Goal: Book appointment/travel/reservation

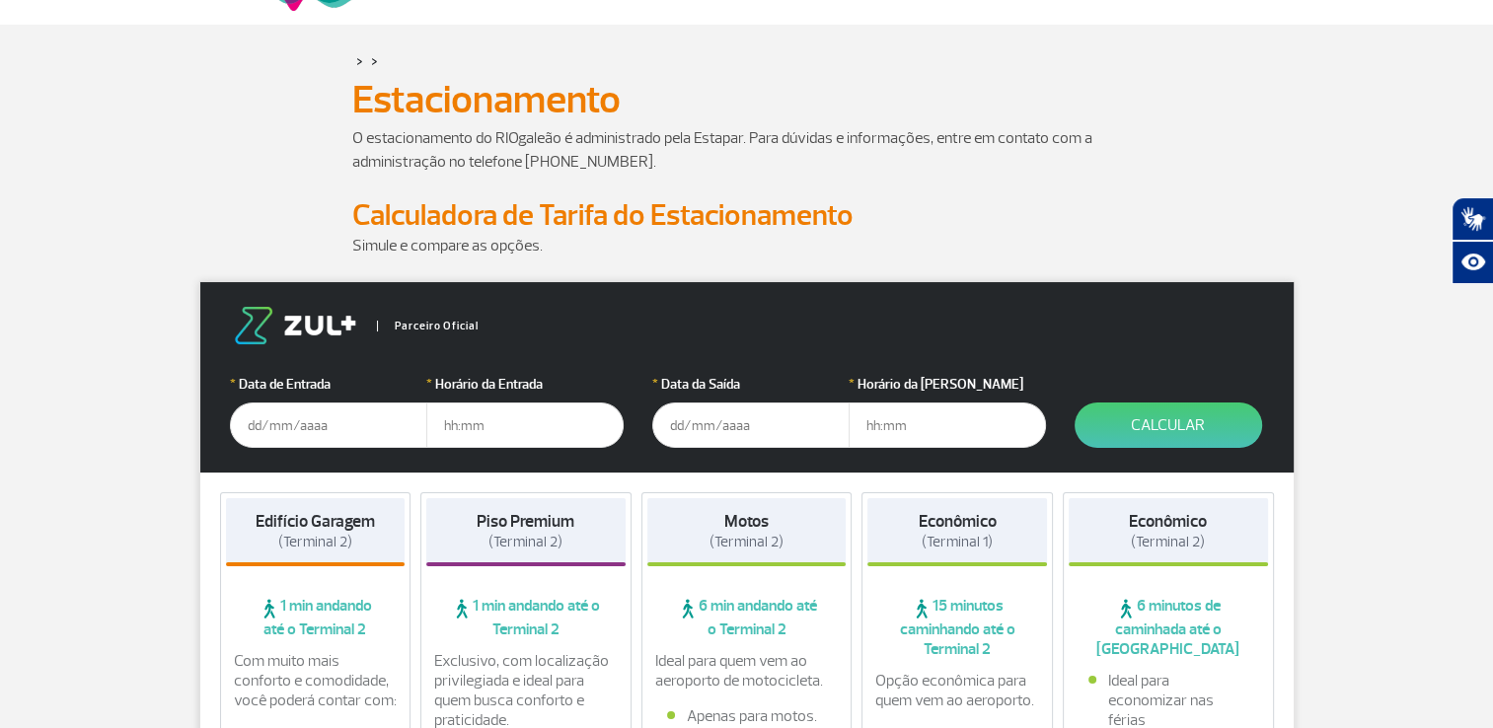
scroll to position [197, 0]
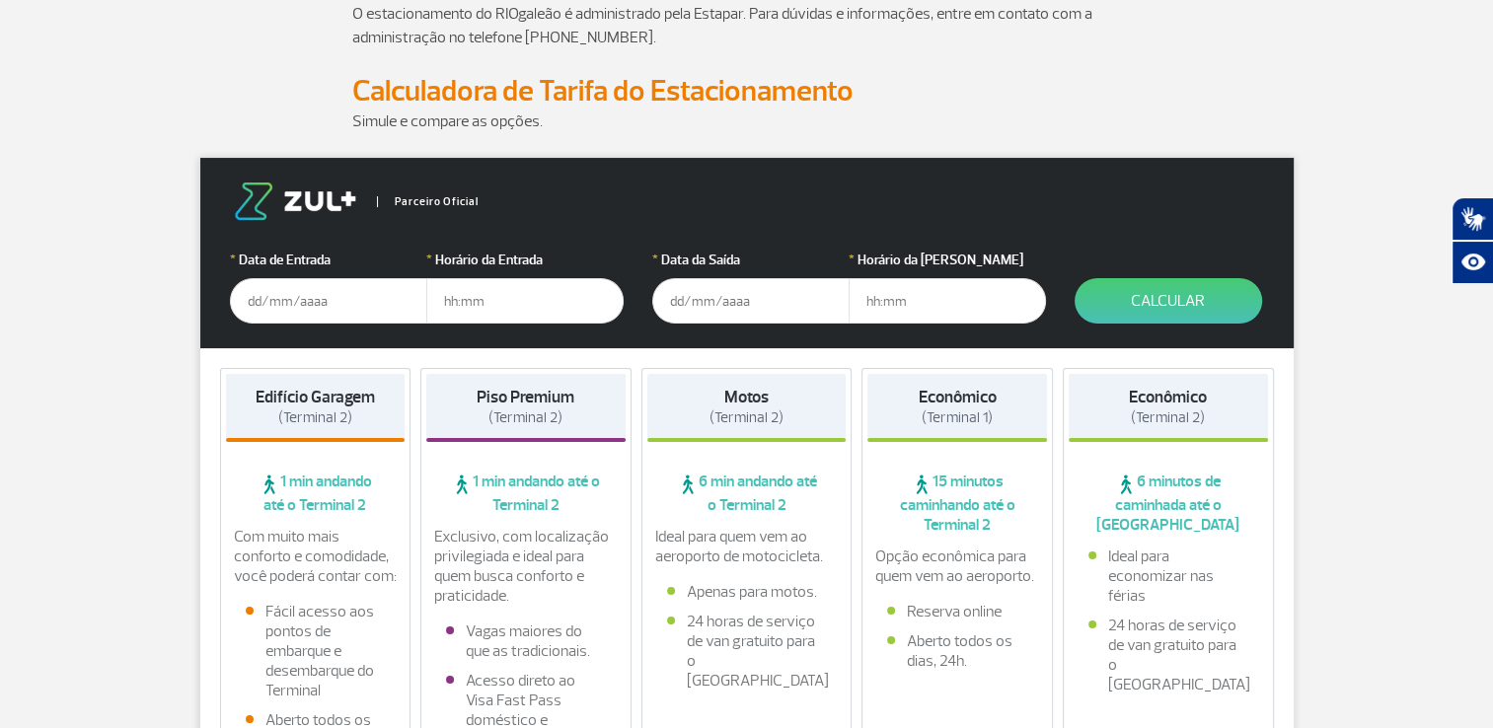
click at [275, 296] on input "text" at bounding box center [328, 300] width 197 height 45
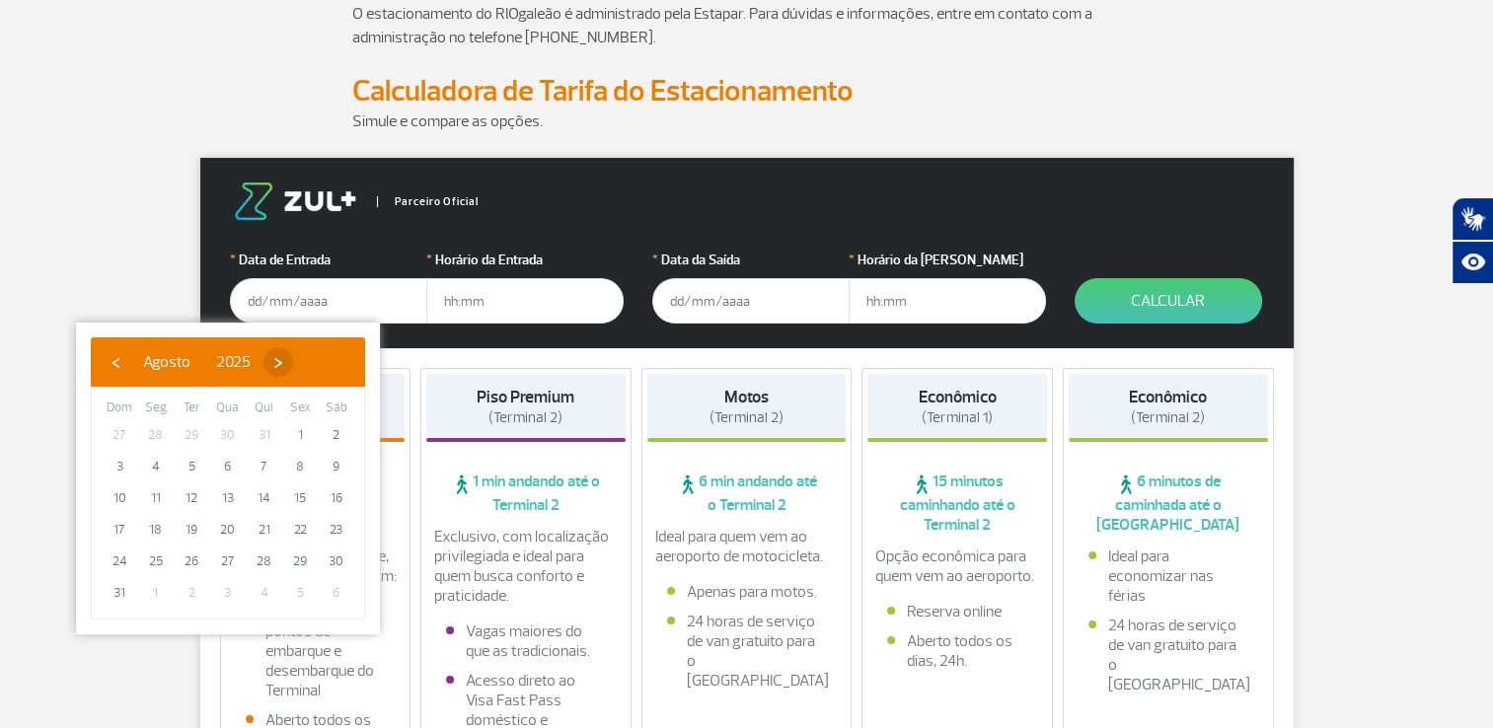
click at [293, 361] on span "›" at bounding box center [279, 362] width 30 height 30
click at [225, 424] on span "3" at bounding box center [228, 436] width 32 height 32
type input "[DATE]"
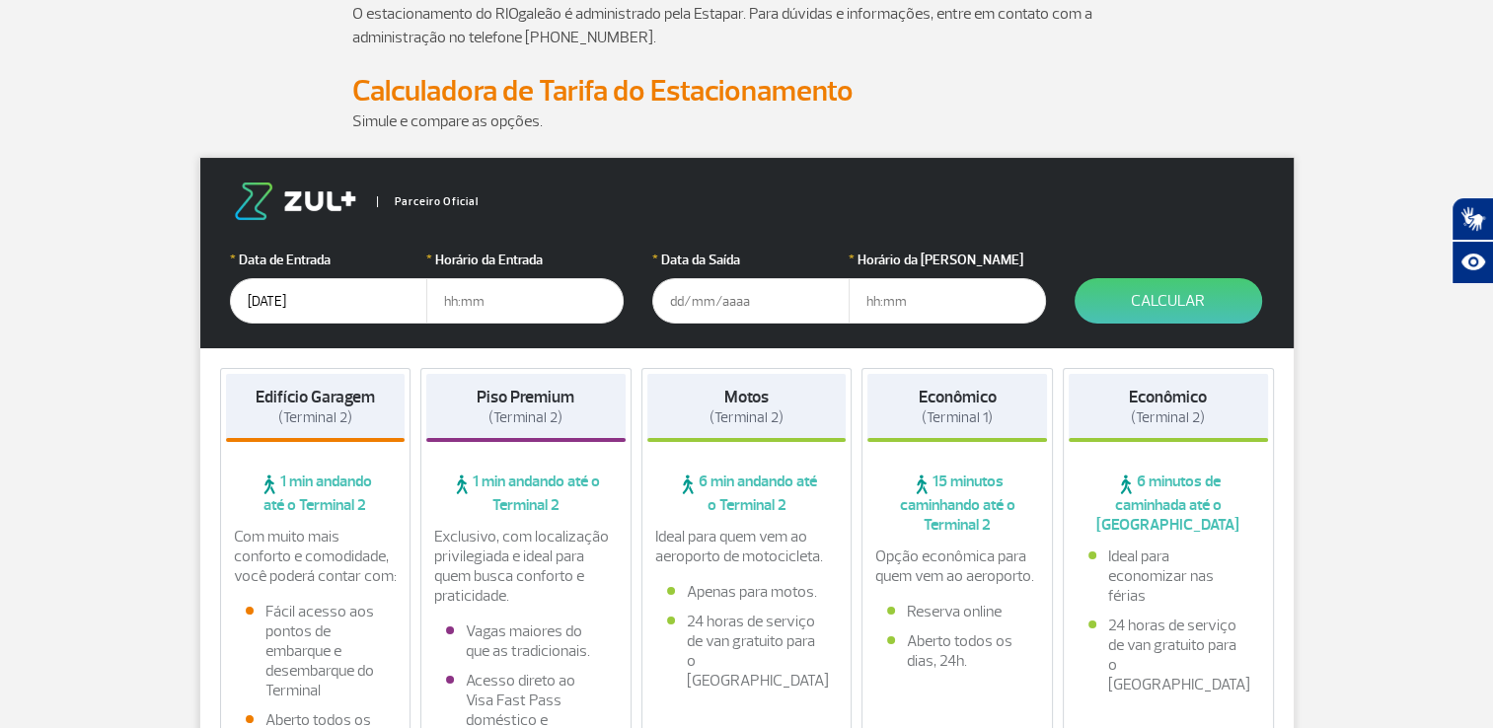
click at [446, 311] on input "text" at bounding box center [524, 300] width 197 height 45
type input "04:00"
click at [698, 304] on input "text" at bounding box center [750, 300] width 197 height 45
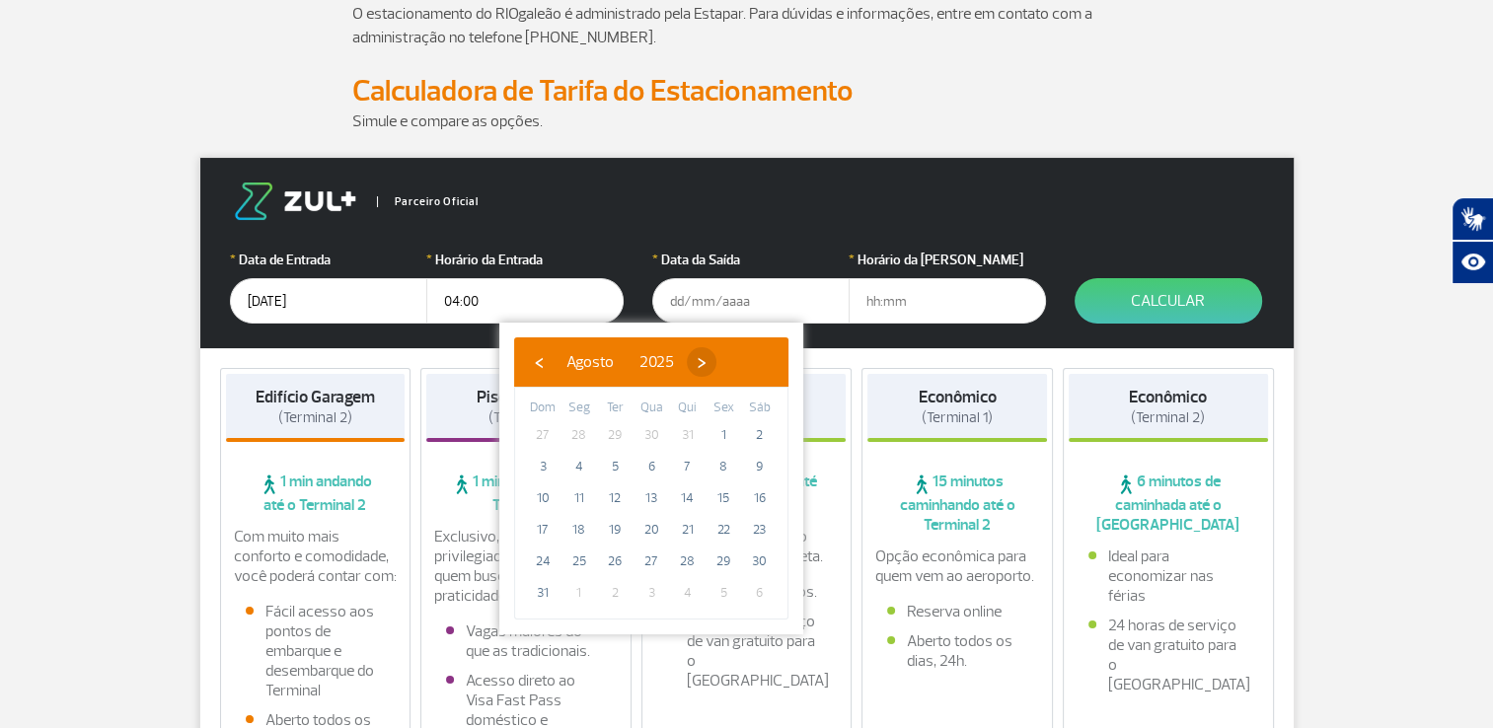
click at [717, 365] on span "›" at bounding box center [702, 362] width 30 height 30
click at [759, 428] on span "6" at bounding box center [760, 436] width 32 height 32
type input "[DATE]"
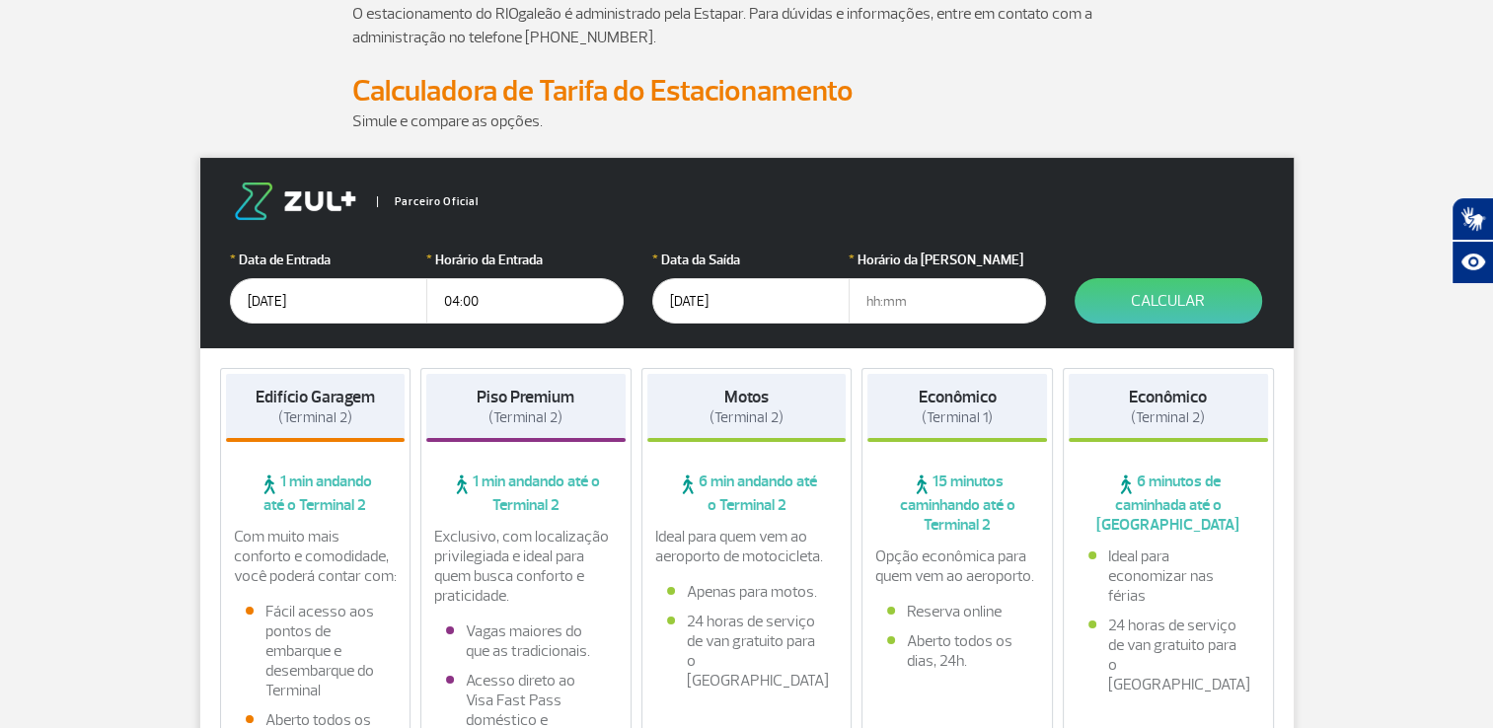
click at [867, 302] on input "text" at bounding box center [947, 300] width 197 height 45
type input "23:00"
click at [1205, 310] on button "Calcular" at bounding box center [1169, 300] width 188 height 45
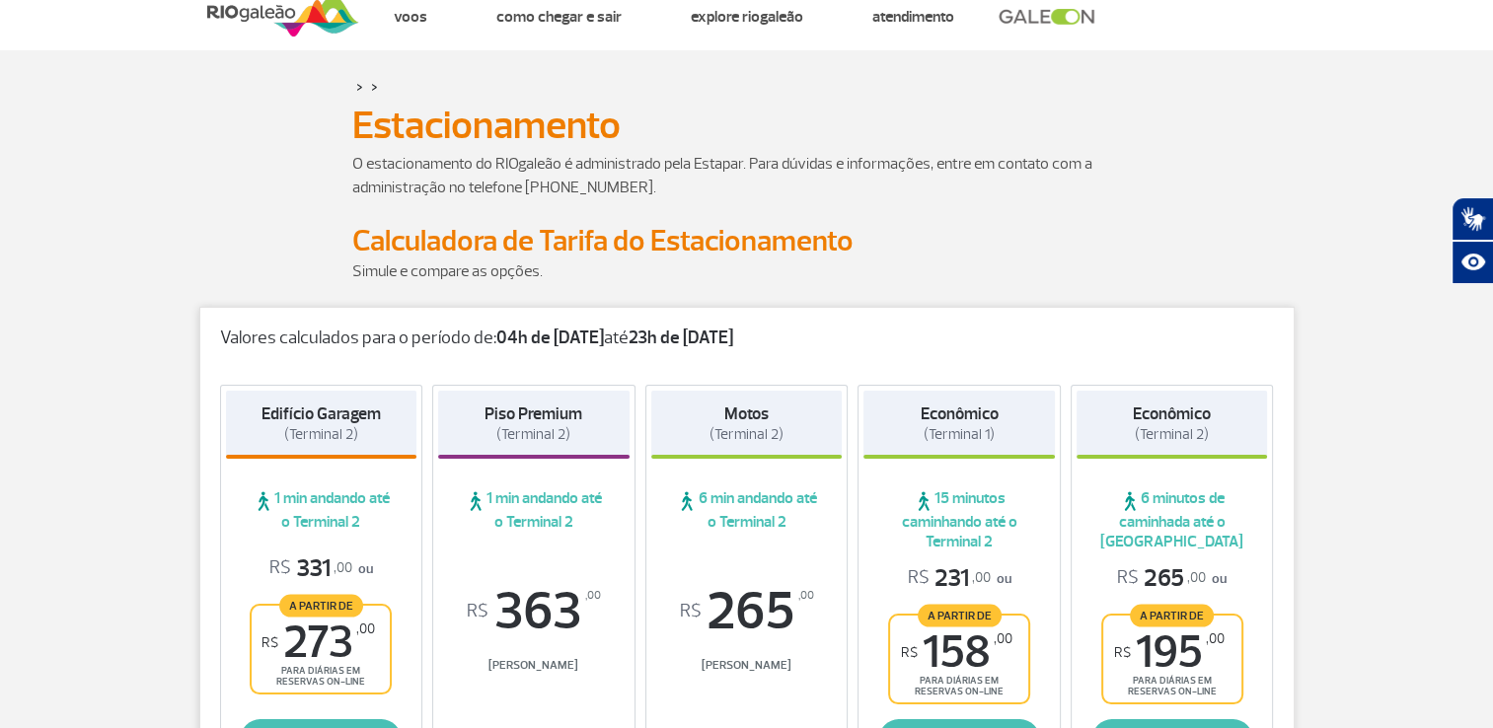
scroll to position [0, 0]
